Goal: Navigation & Orientation: Find specific page/section

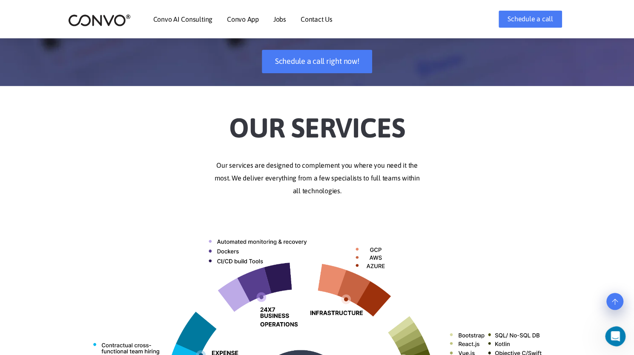
scroll to position [143, 0]
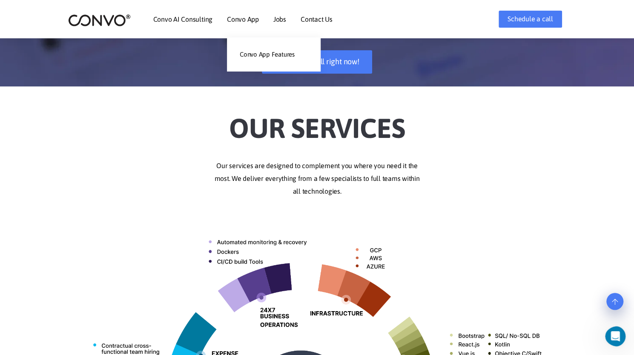
click at [235, 17] on link "Convo App" at bounding box center [243, 19] width 32 height 7
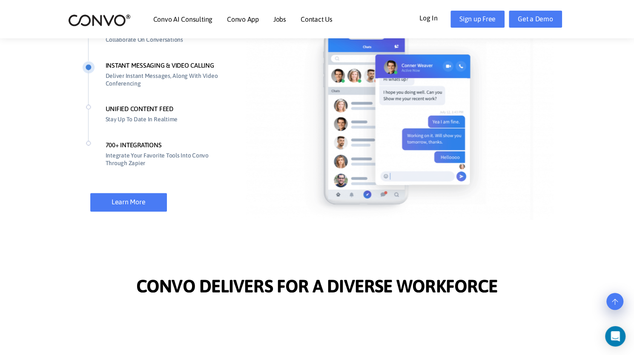
scroll to position [695, 0]
